Goal: Information Seeking & Learning: Learn about a topic

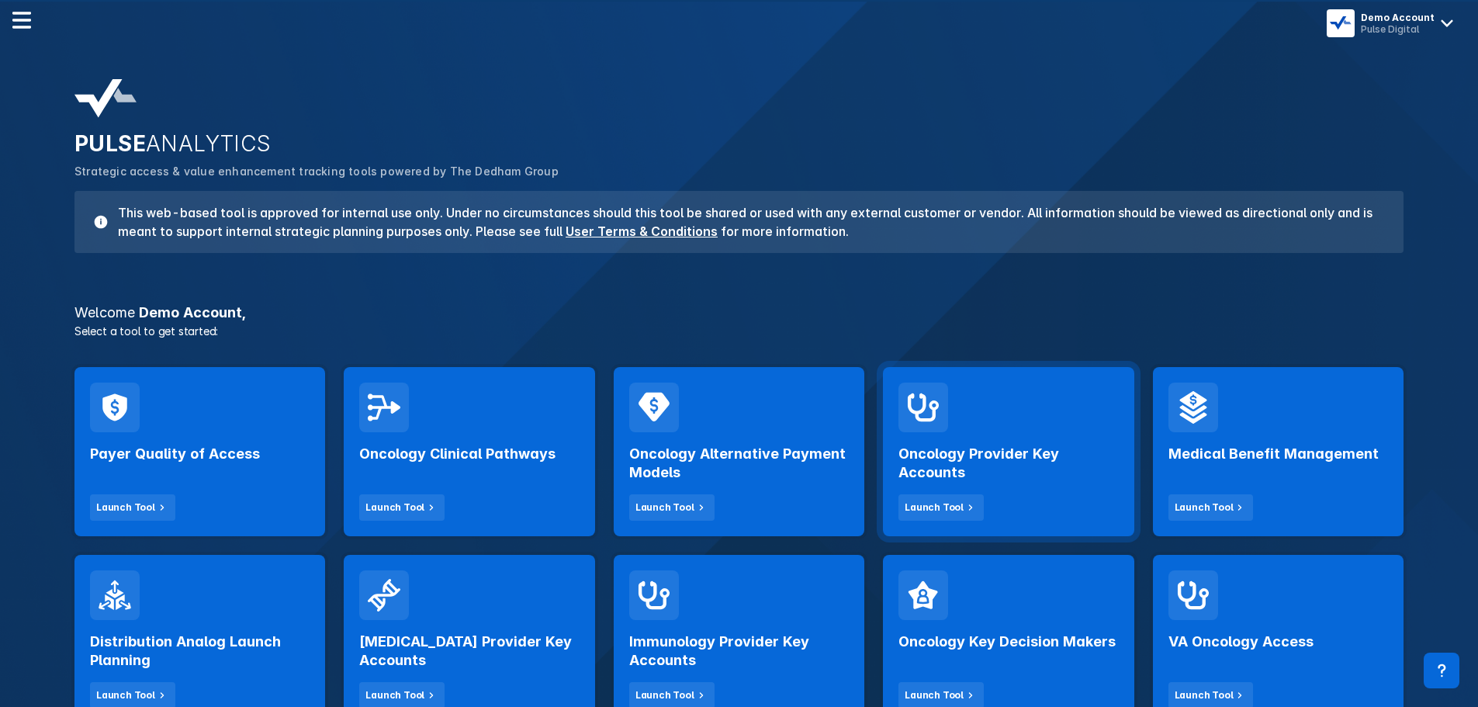
click at [966, 466] on h2 "Oncology Provider Key Accounts" at bounding box center [1009, 463] width 220 height 37
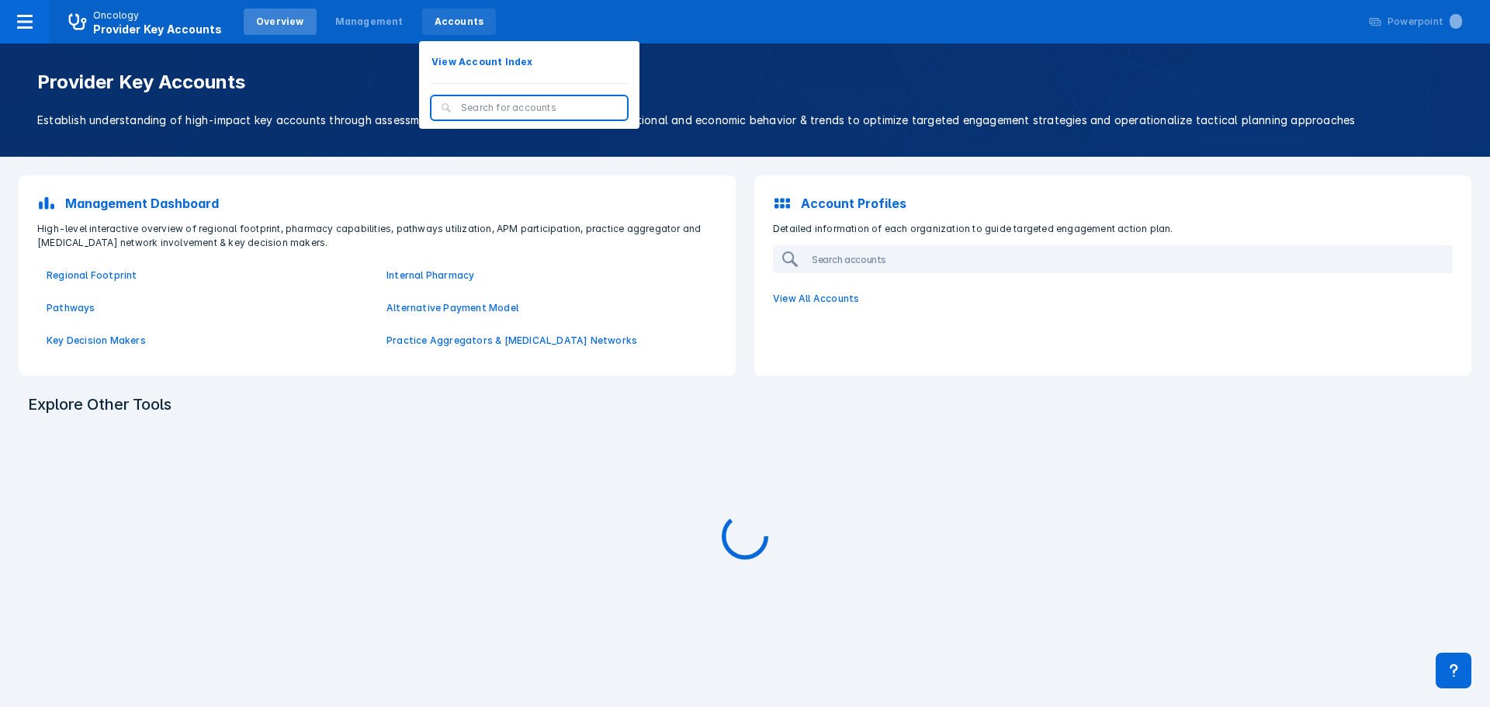
click at [438, 27] on div "Accounts" at bounding box center [460, 22] width 50 height 14
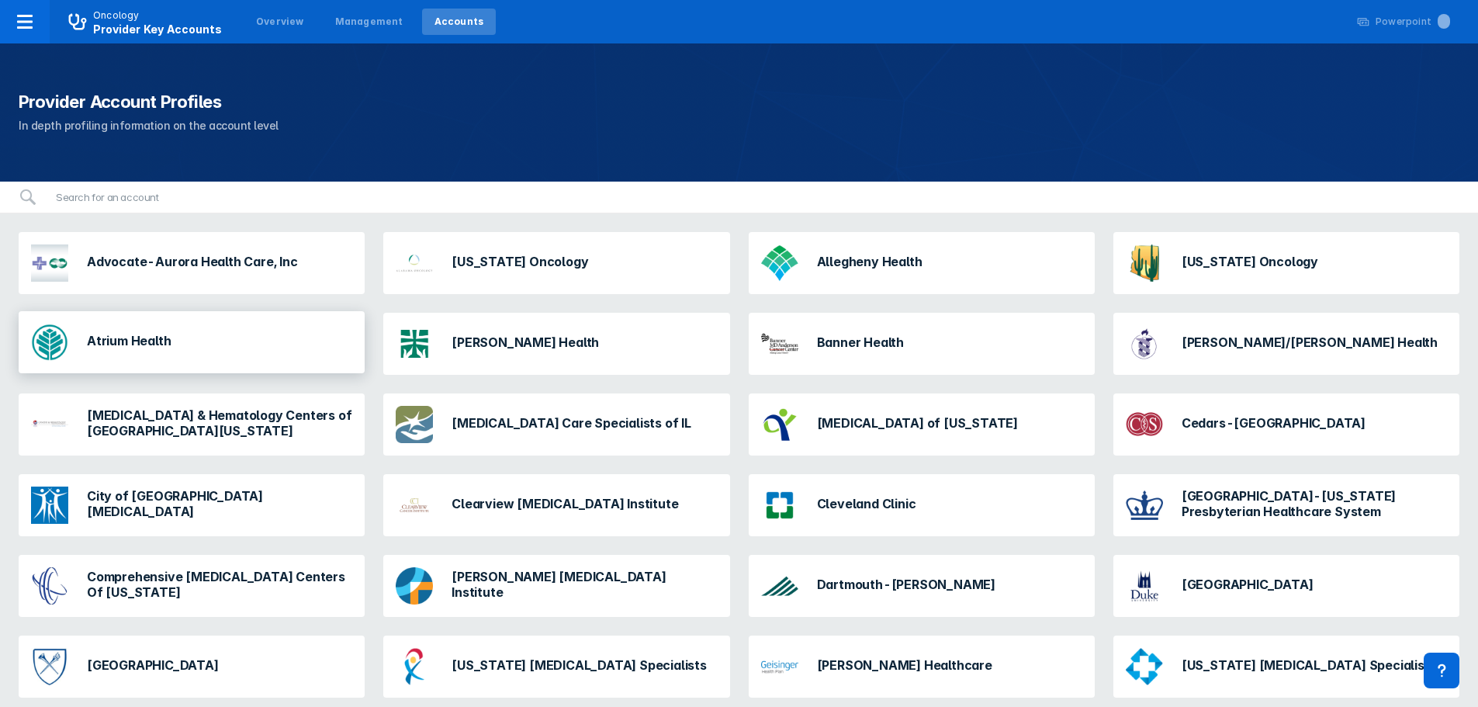
click at [170, 360] on div "Atrium Health" at bounding box center [101, 342] width 152 height 50
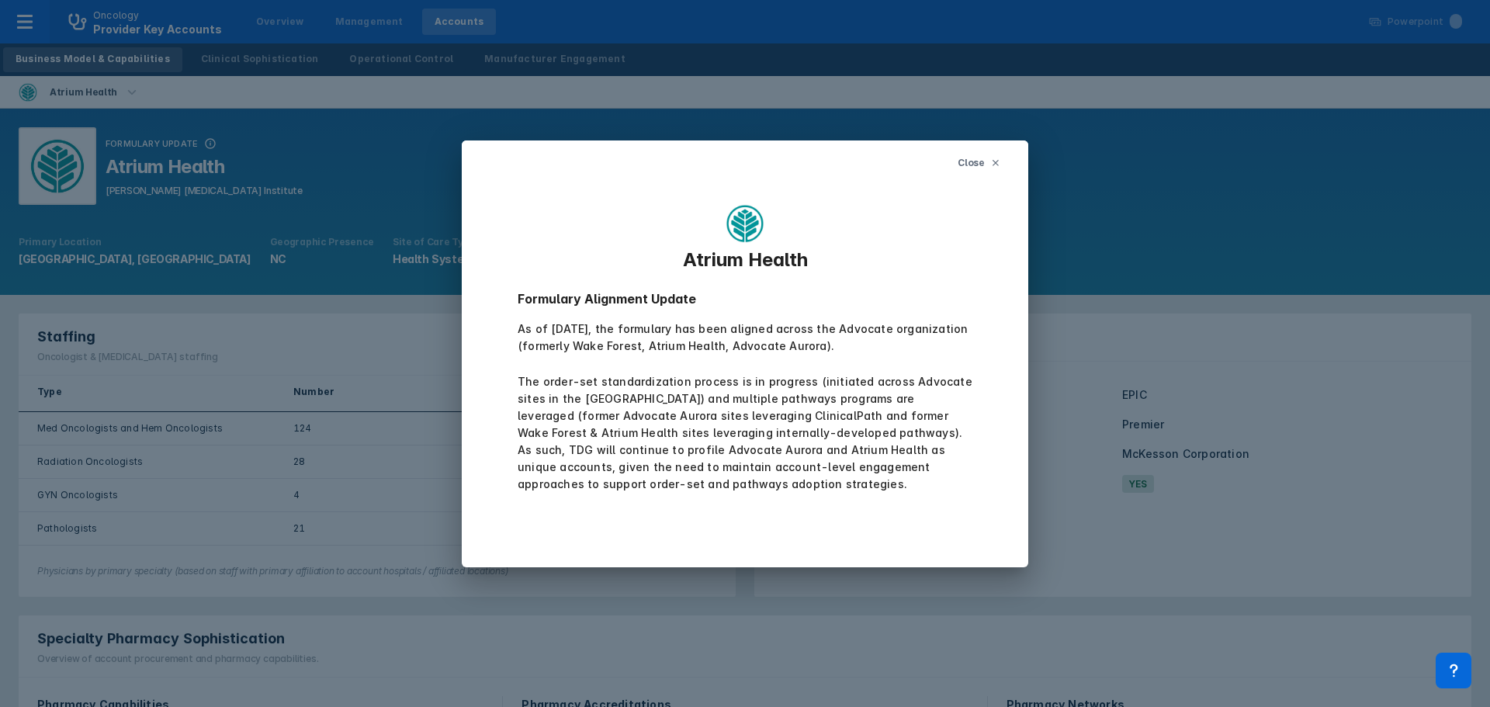
click at [991, 165] on icon at bounding box center [995, 162] width 9 height 9
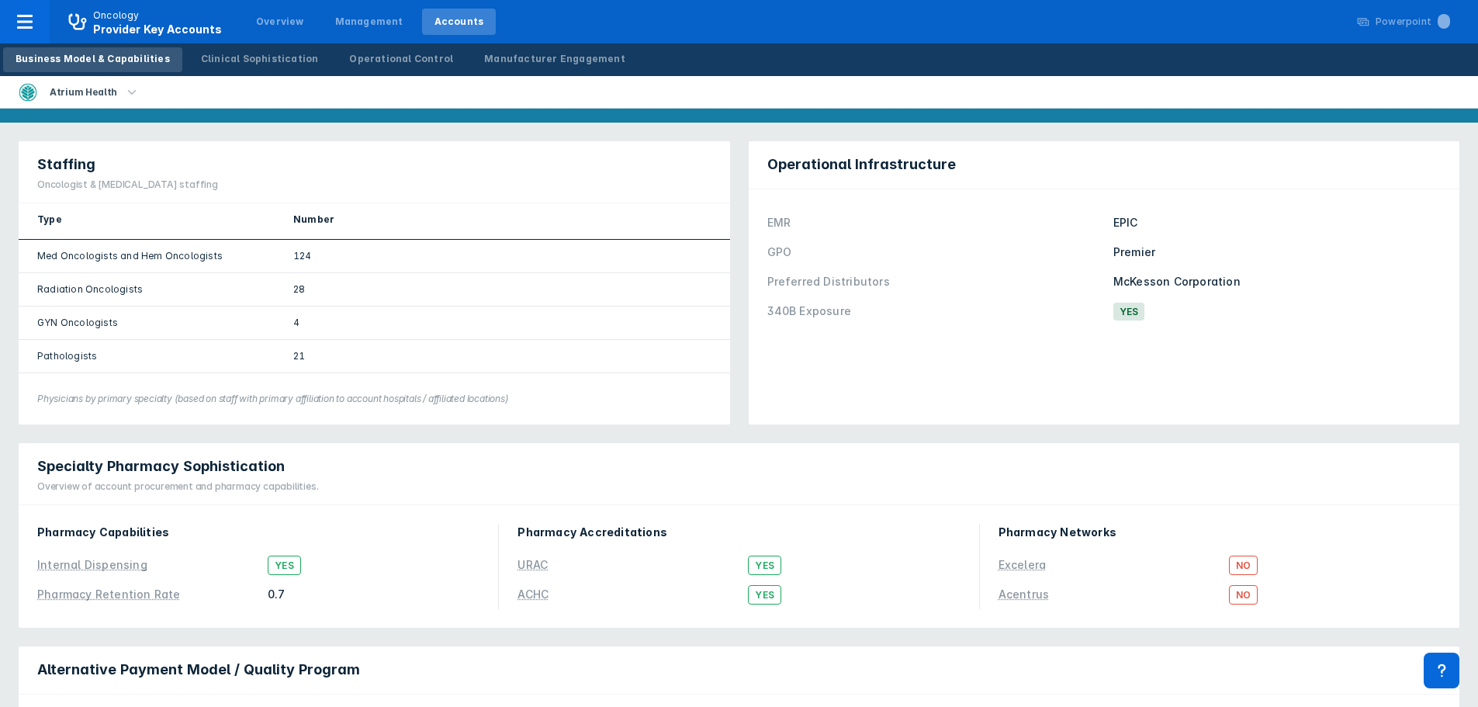
scroll to position [173, 0]
click at [282, 65] on div "Clinical Sophistication" at bounding box center [260, 59] width 118 height 14
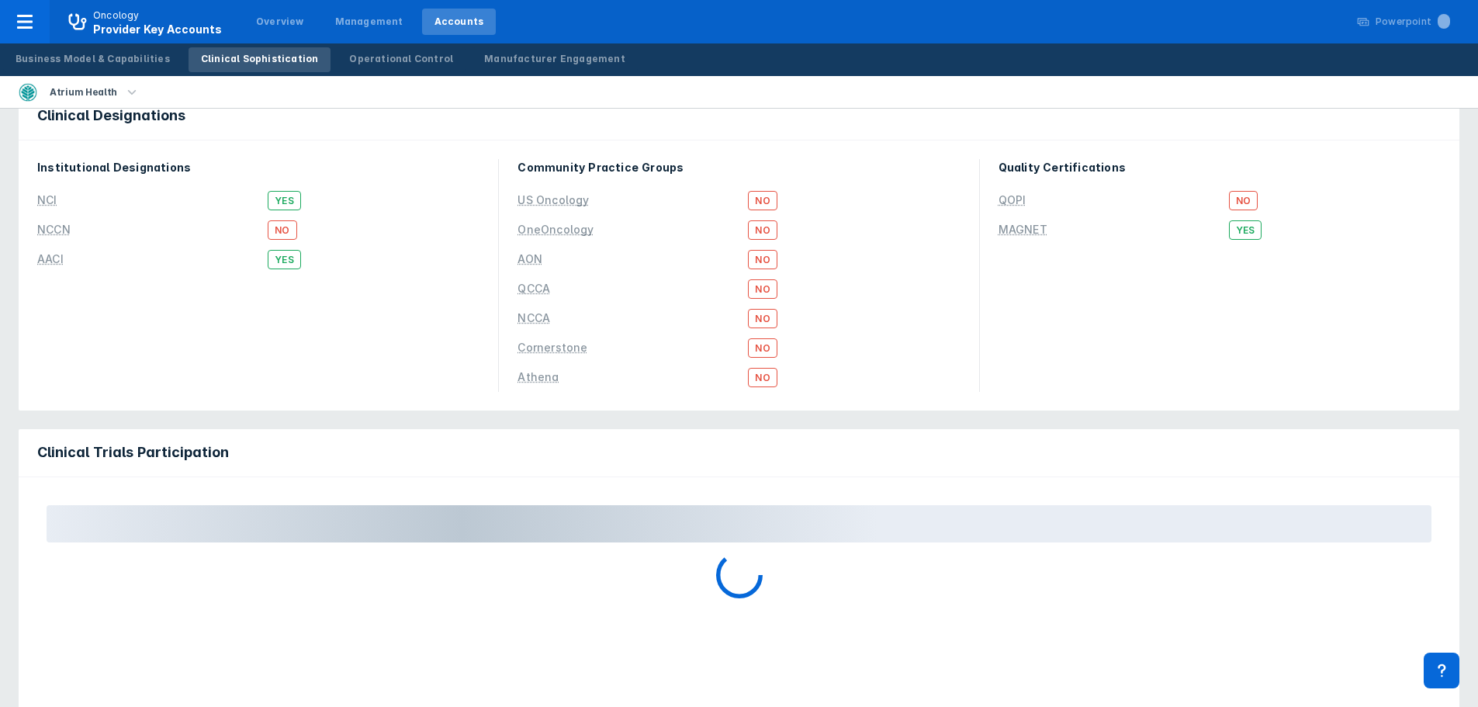
scroll to position [29, 0]
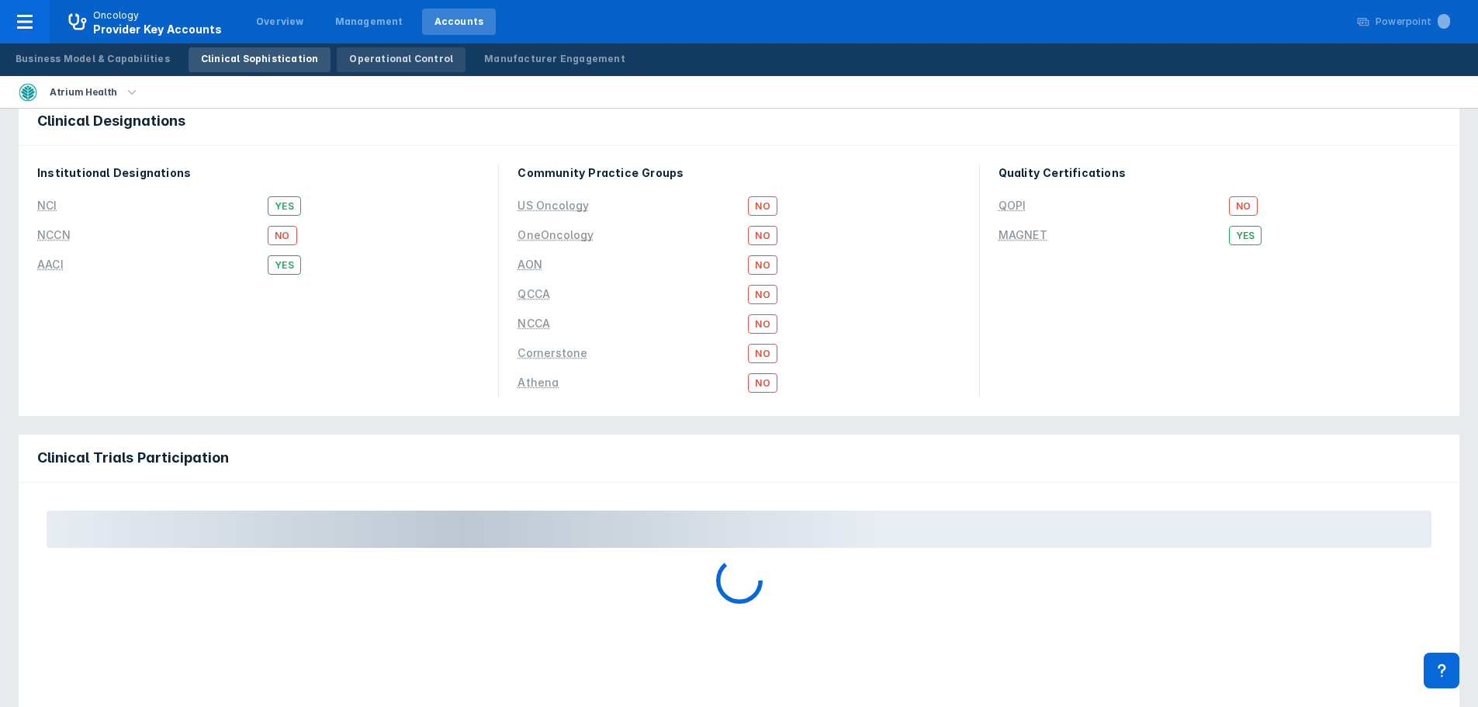
click at [414, 61] on div "Operational Control" at bounding box center [401, 59] width 104 height 14
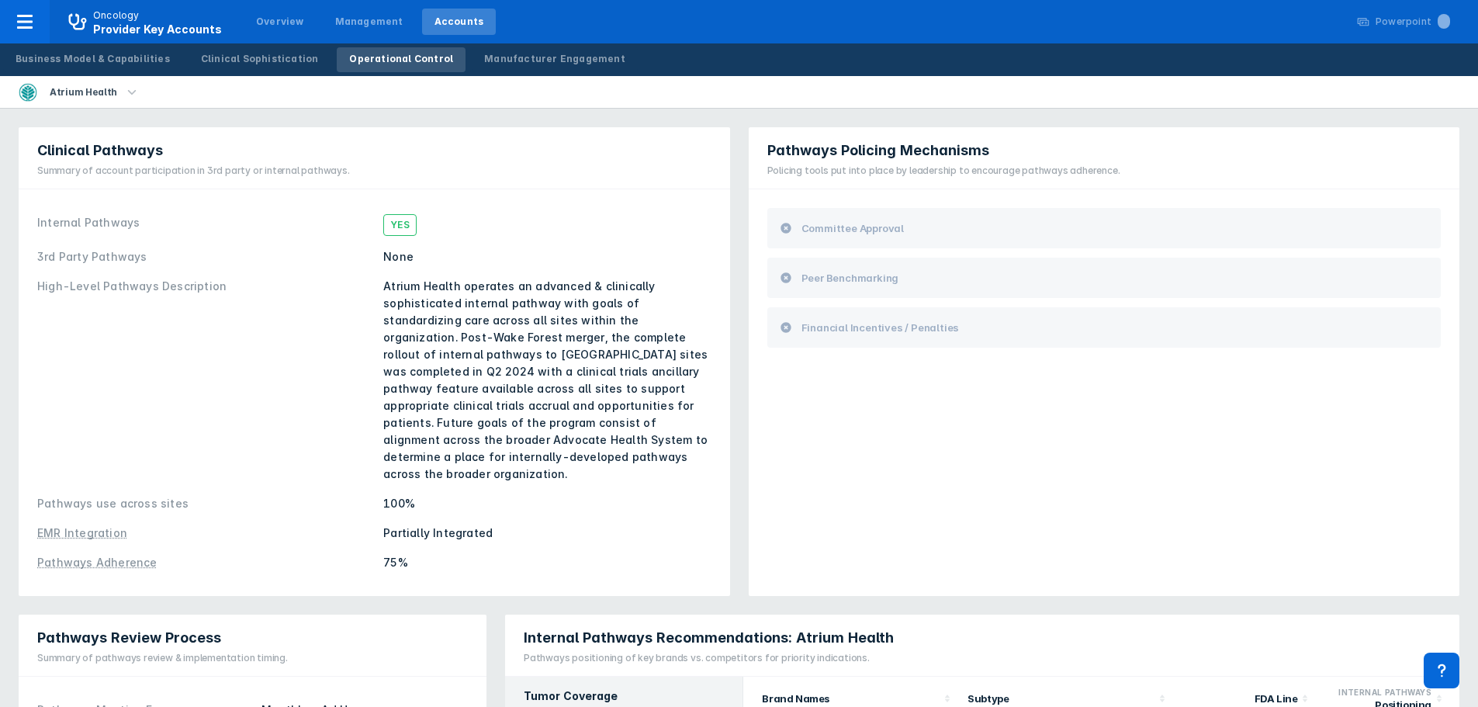
scroll to position [1, 0]
click at [266, 51] on link "Clinical Sophistication" at bounding box center [260, 59] width 143 height 25
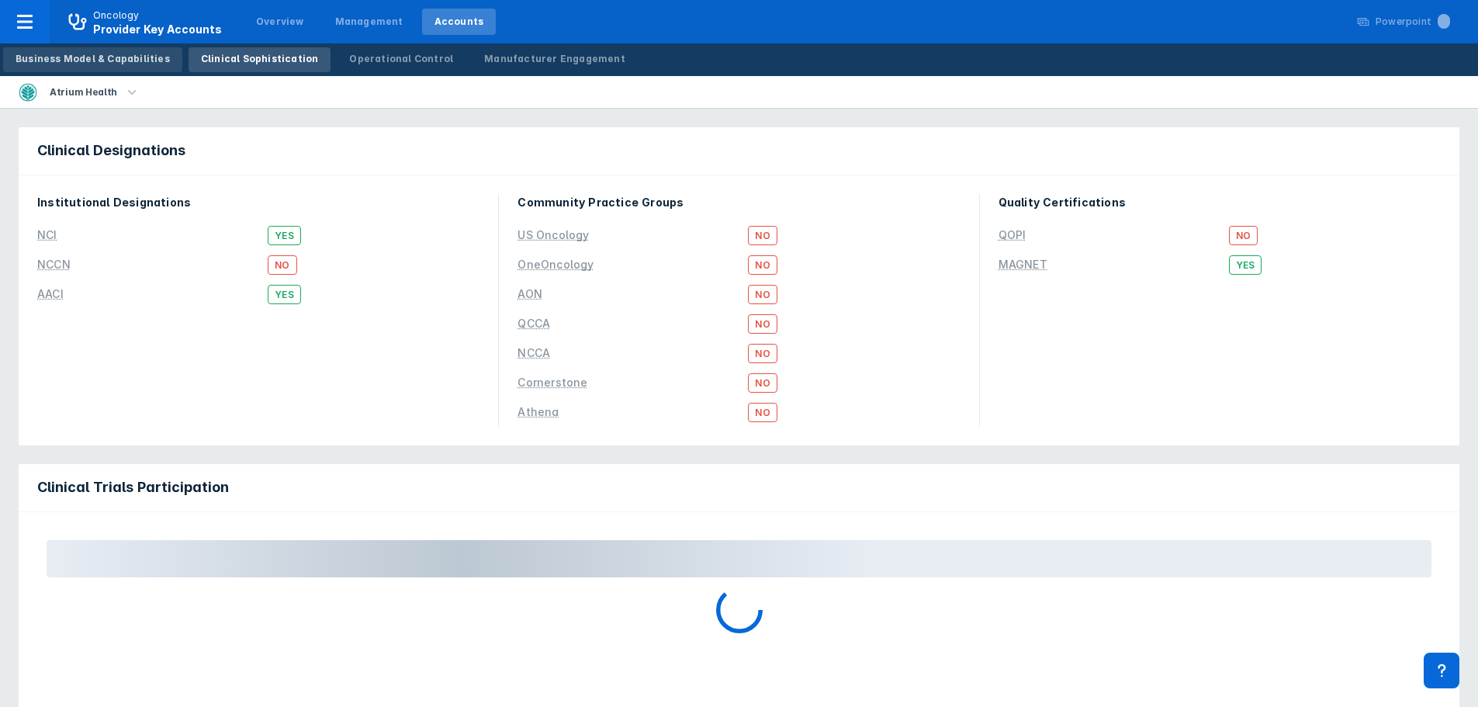
click at [119, 50] on link "Business Model & Capabilities" at bounding box center [92, 59] width 179 height 25
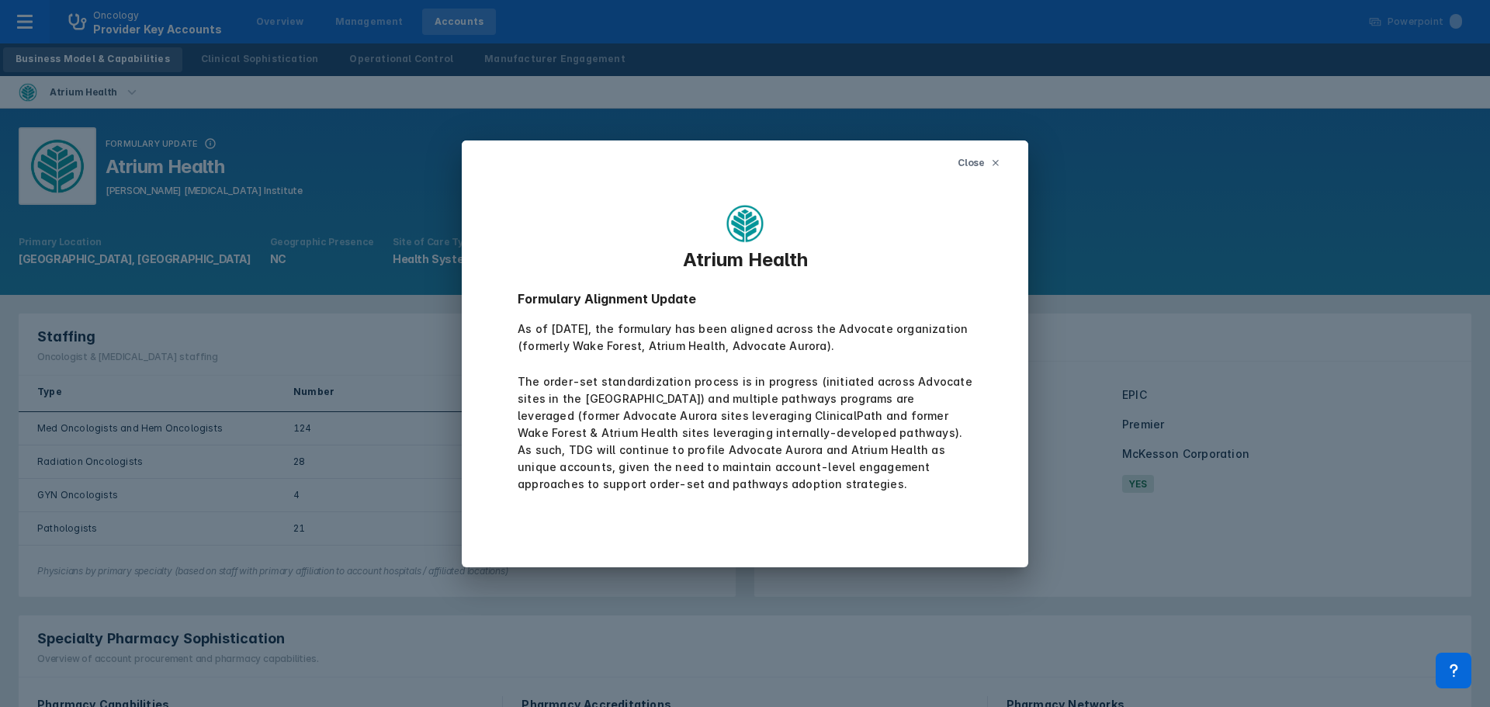
click at [979, 160] on span "Close" at bounding box center [971, 163] width 27 height 14
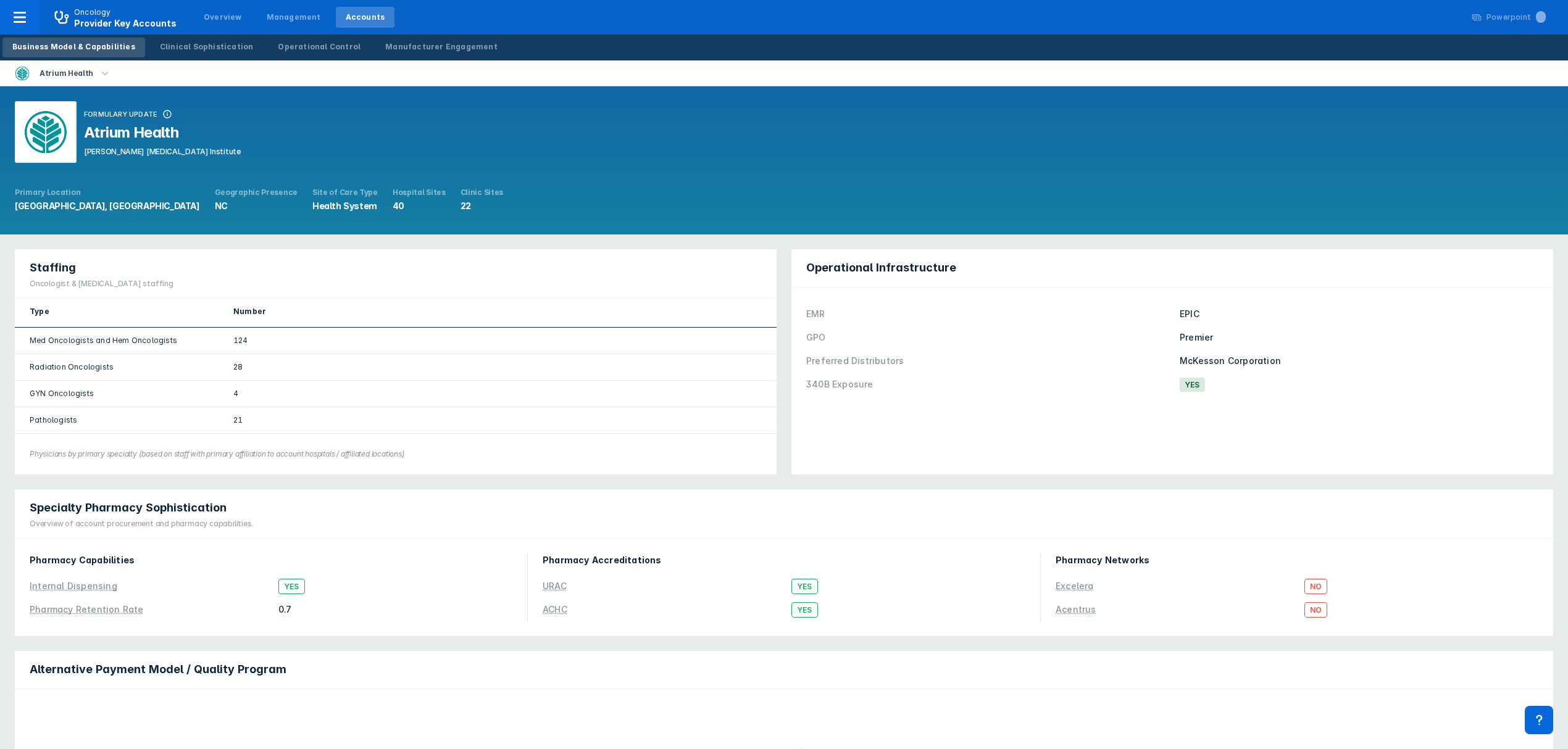
click at [771, 361] on div "28" at bounding box center [498, 367] width 558 height 26
click at [776, 317] on div "Staffing Oncologist & [MEDICAL_DATA] staffing Type Number Med Oncologists and H…" at bounding box center [395, 362] width 776 height 240
